Goal: Book appointment/travel/reservation

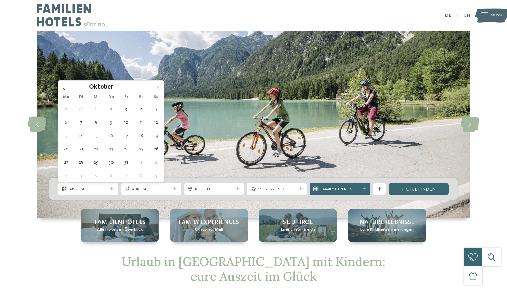
click at [158, 89] on icon at bounding box center [158, 88] width 5 height 5
type div "[DATE]"
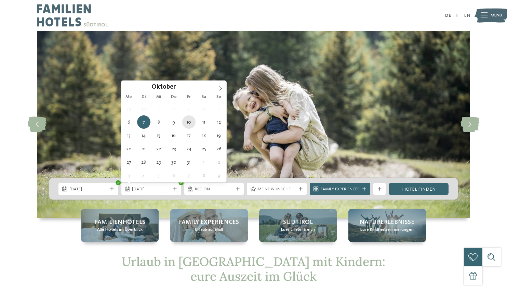
type div "[DATE]"
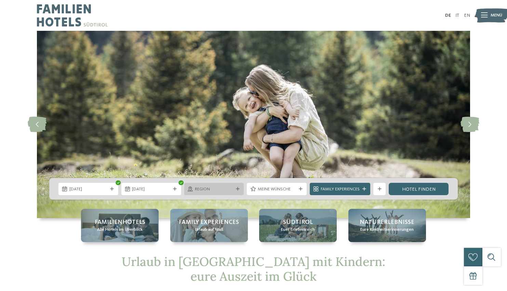
click at [216, 193] on div "Region" at bounding box center [214, 189] width 60 height 12
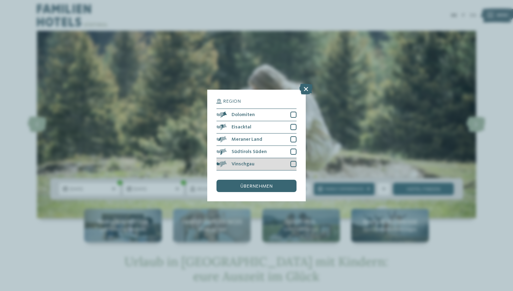
click at [291, 164] on div at bounding box center [293, 164] width 6 height 6
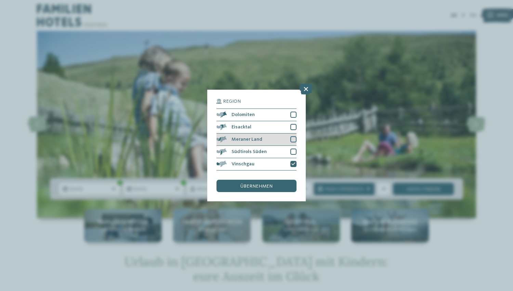
click at [292, 137] on div at bounding box center [293, 139] width 6 height 6
click at [256, 186] on span "übernehmen" at bounding box center [256, 186] width 32 height 5
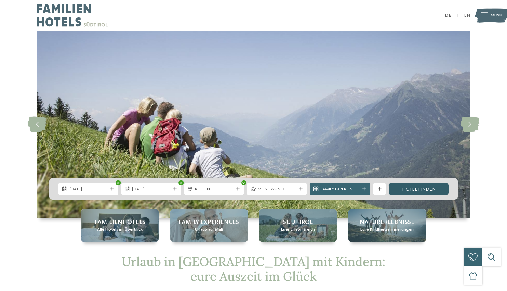
click at [406, 190] on link "Hotel finden" at bounding box center [419, 189] width 60 height 12
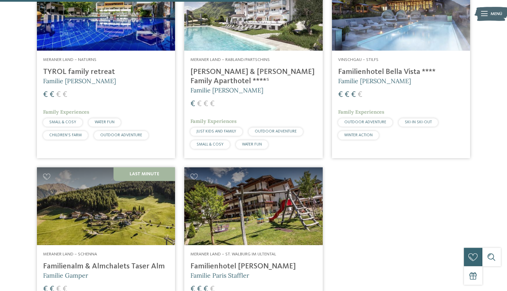
scroll to position [466, 0]
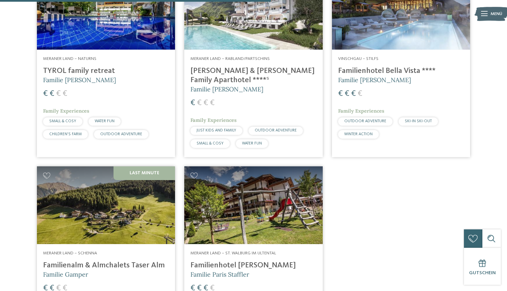
click at [127, 202] on img at bounding box center [106, 205] width 138 height 78
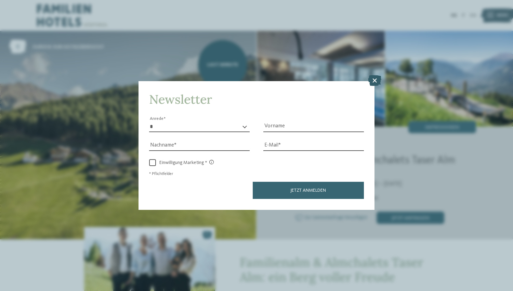
click at [376, 82] on icon at bounding box center [374, 80] width 13 height 11
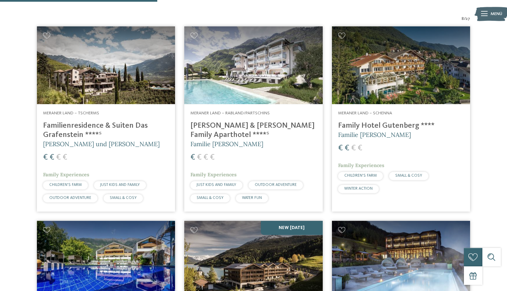
scroll to position [277, 0]
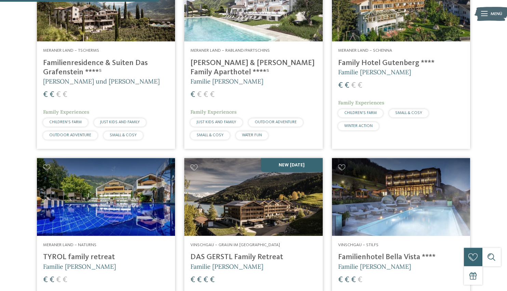
click at [247, 212] on img at bounding box center [253, 197] width 138 height 78
